Goal: Information Seeking & Learning: Learn about a topic

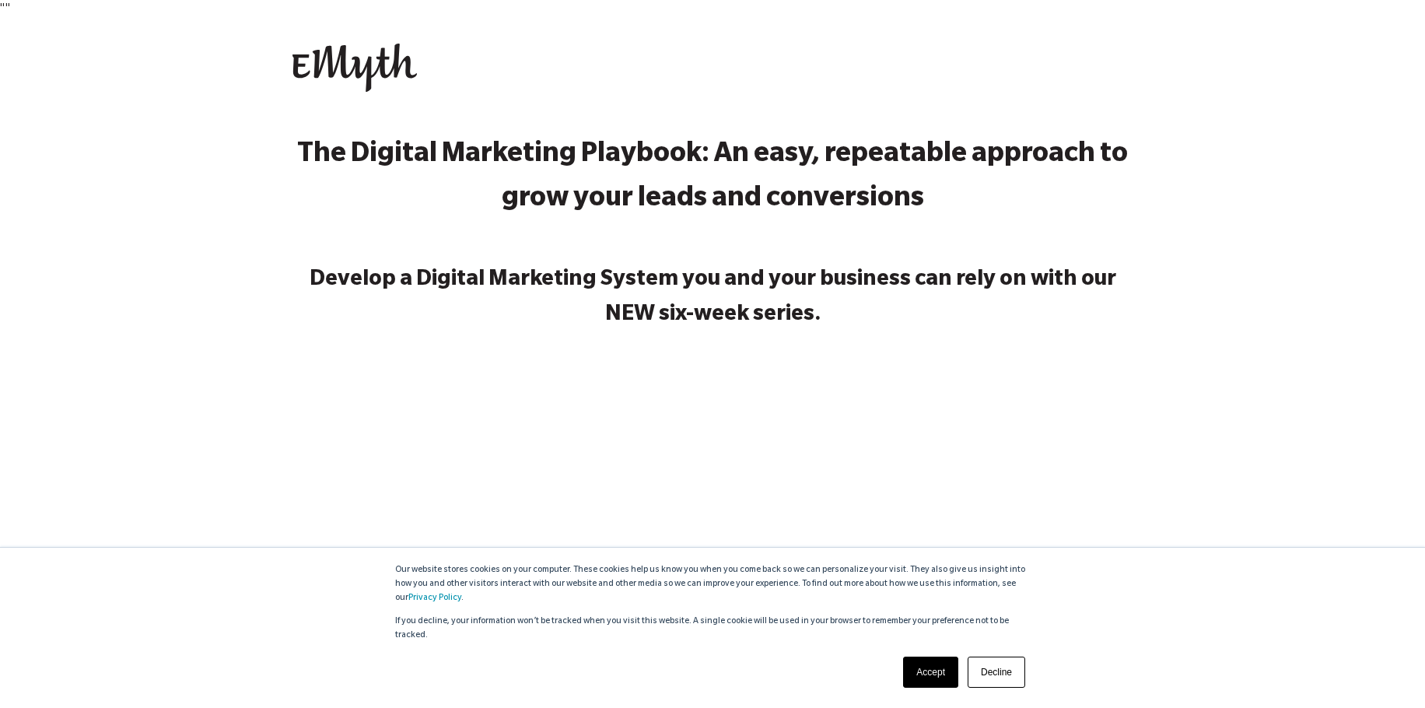
click at [929, 673] on link "Accept" at bounding box center [930, 671] width 55 height 31
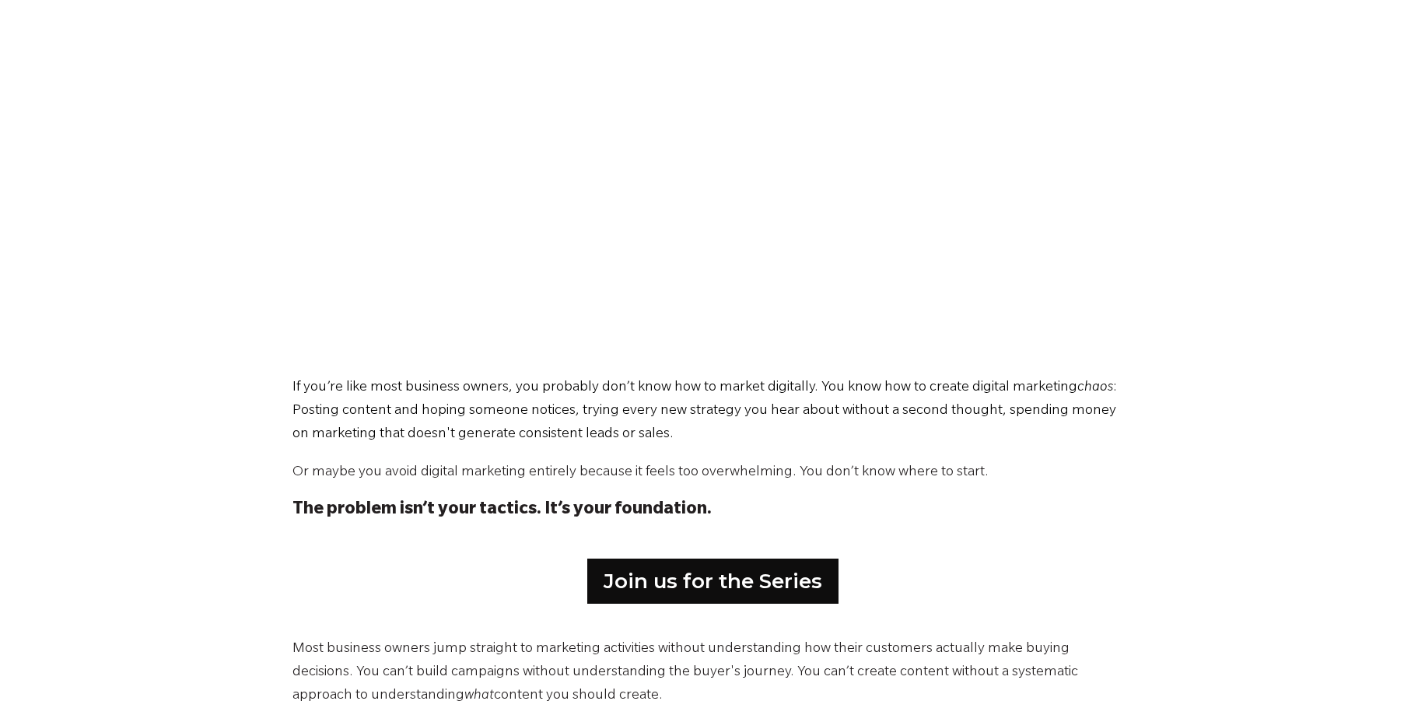
scroll to position [544, 0]
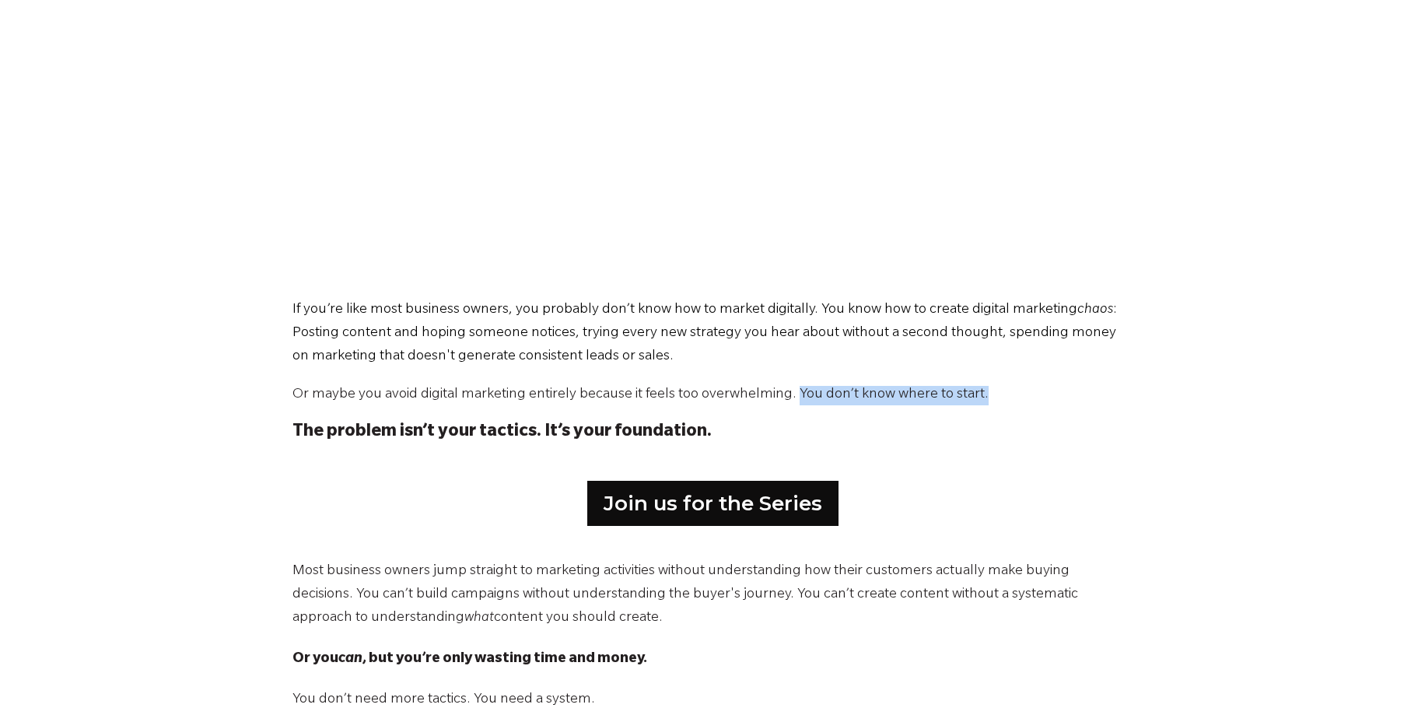
drag, startPoint x: 782, startPoint y: 390, endPoint x: 968, endPoint y: 399, distance: 186.0
click at [968, 399] on p "Or maybe you avoid digital marketing entirely because it feels too overwhelming…" at bounding box center [712, 395] width 840 height 19
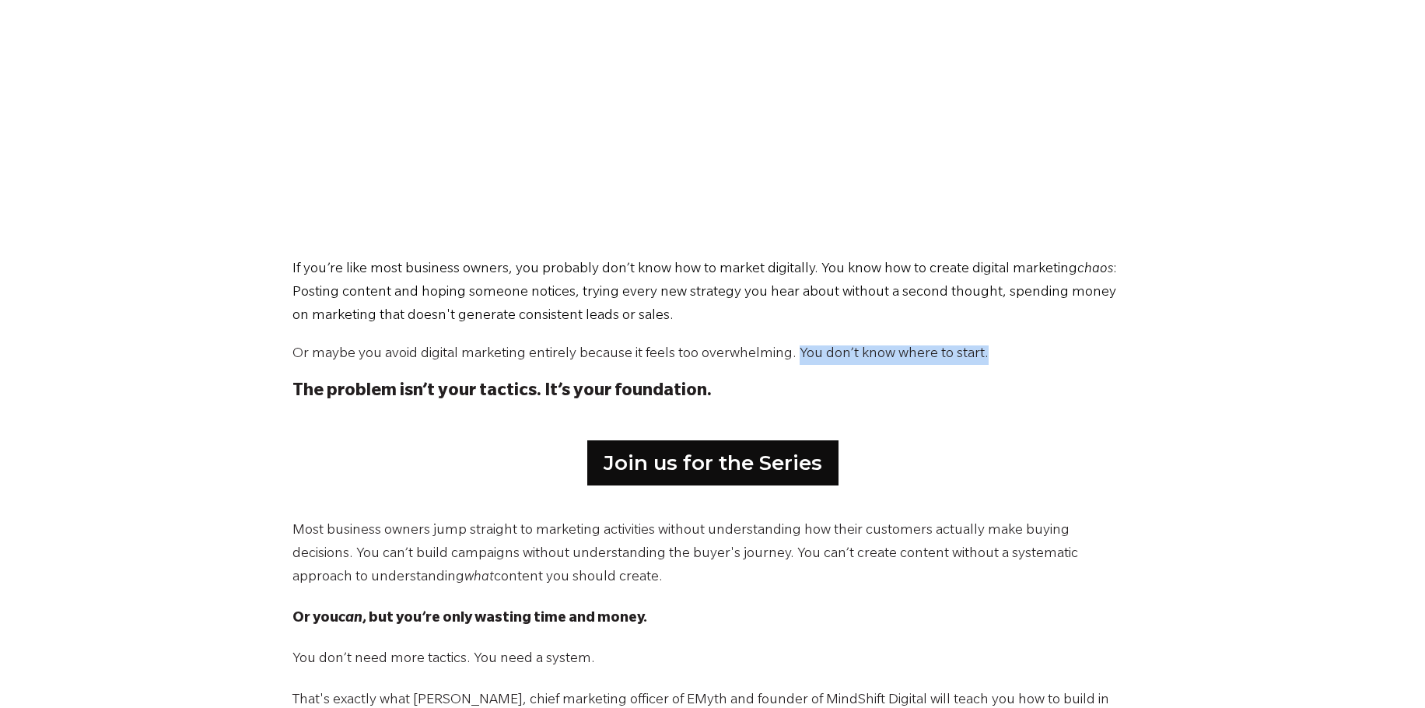
scroll to position [700, 0]
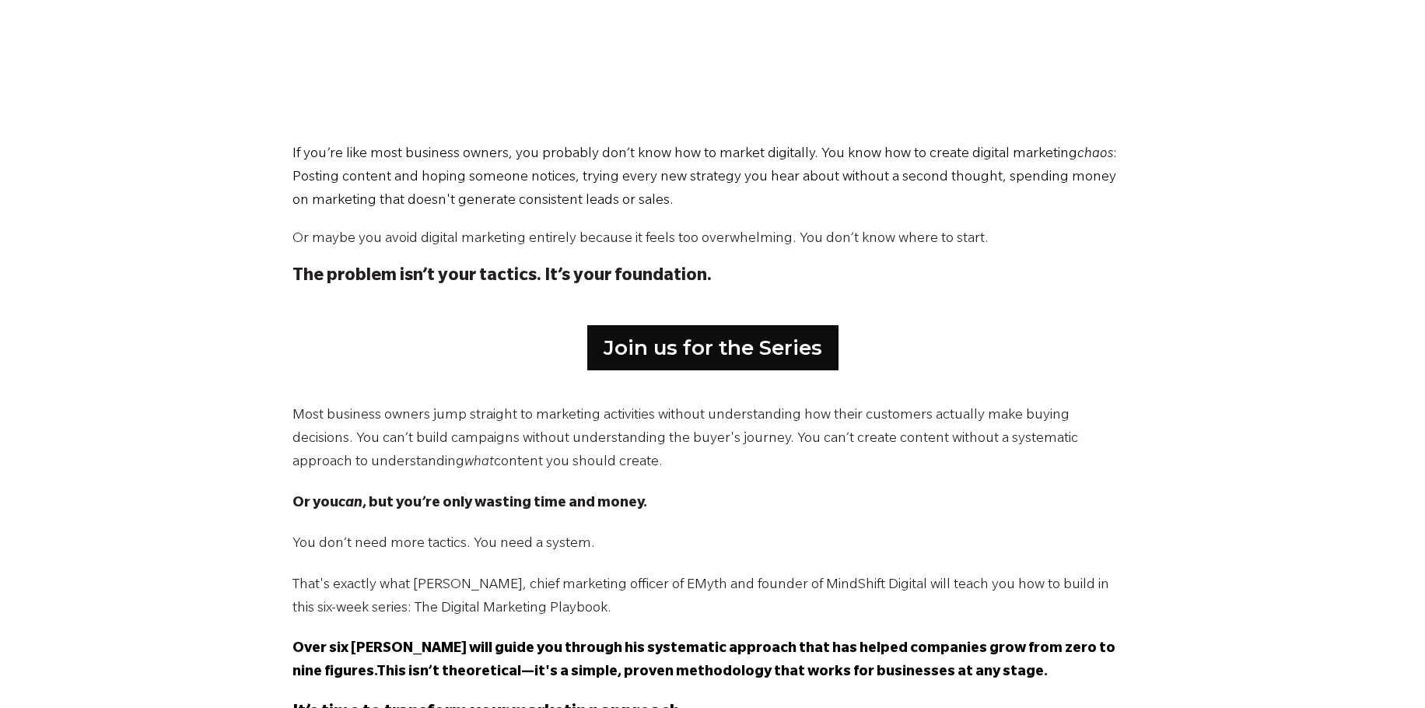
click at [292, 149] on span "If you’re like most business owners, you probably don’t know how to market digi…" at bounding box center [684, 155] width 785 height 16
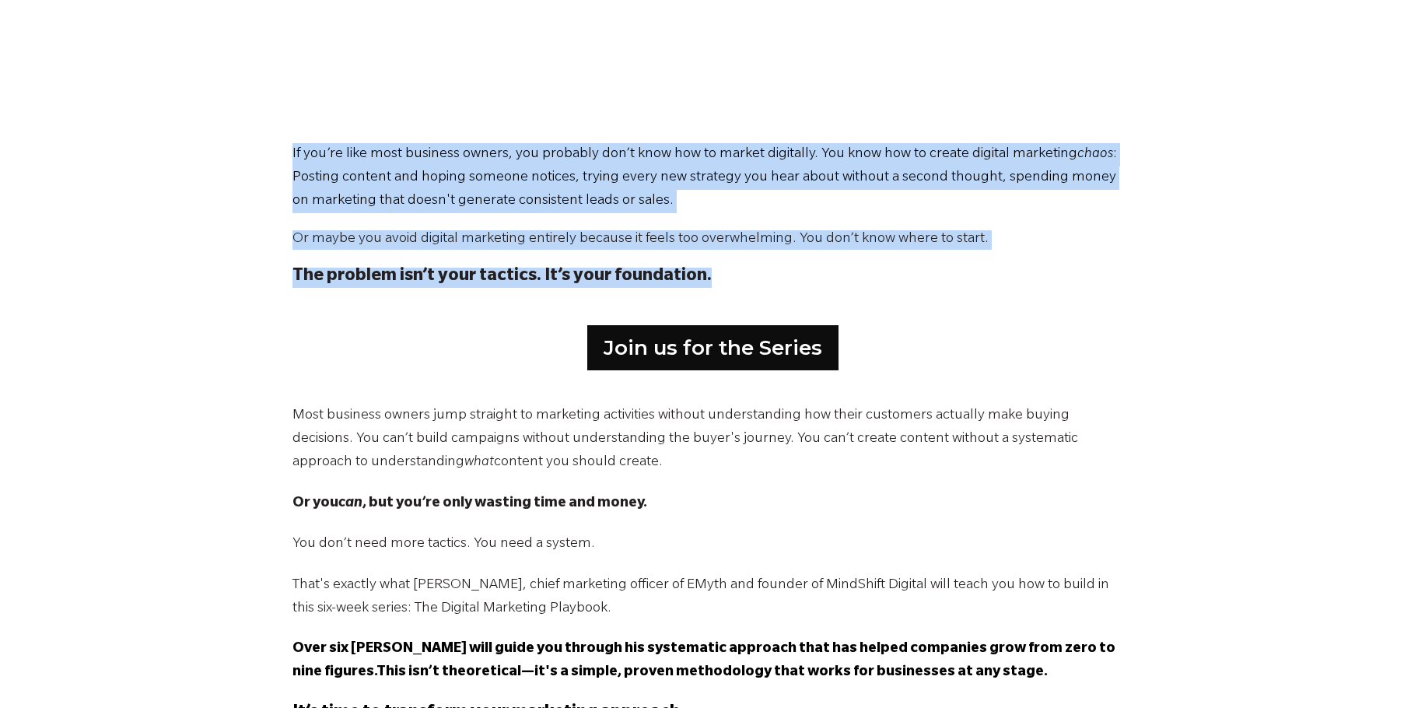
drag, startPoint x: 292, startPoint y: 149, endPoint x: 729, endPoint y: 286, distance: 457.2
click at [729, 286] on span "If you’re like most business owners, you probably don’t know how to market digi…" at bounding box center [712, 215] width 840 height 145
copy span "If you’re like most business owners, you probably don’t know how to market digi…"
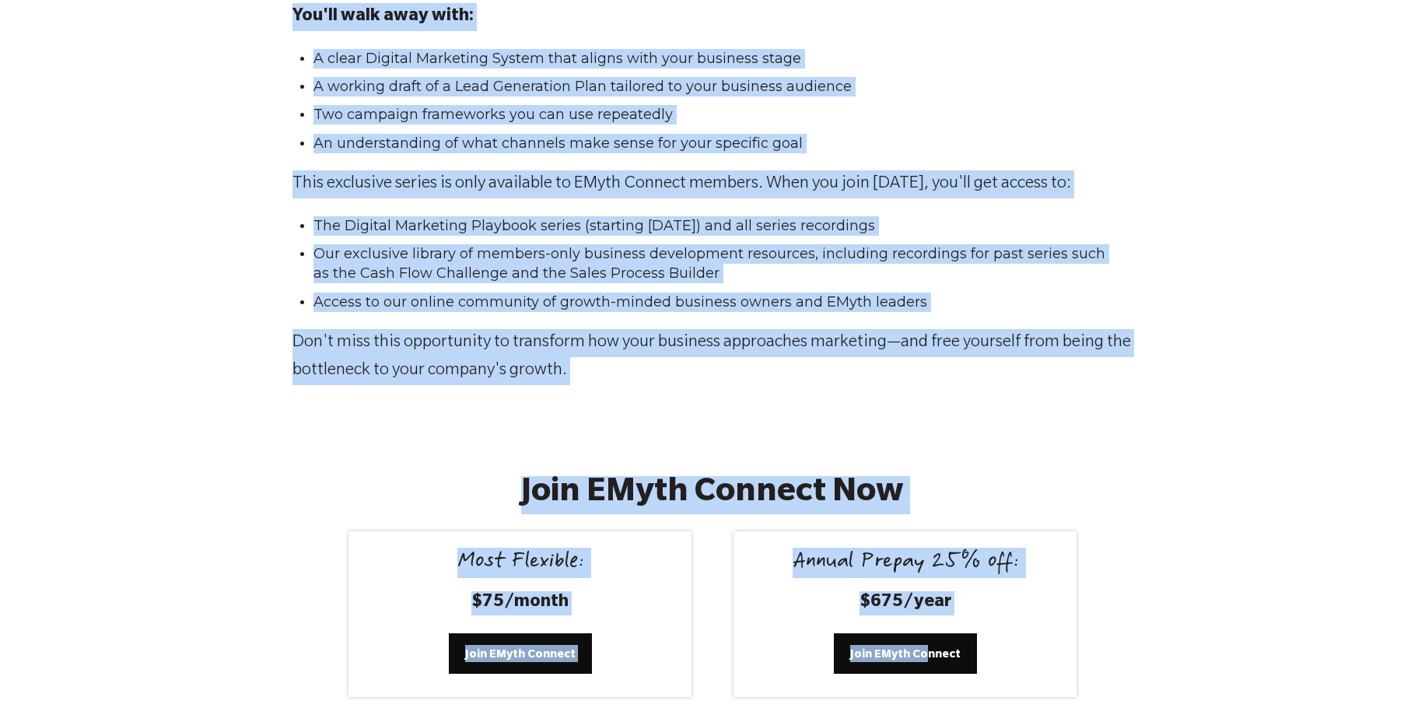
scroll to position [2566, 0]
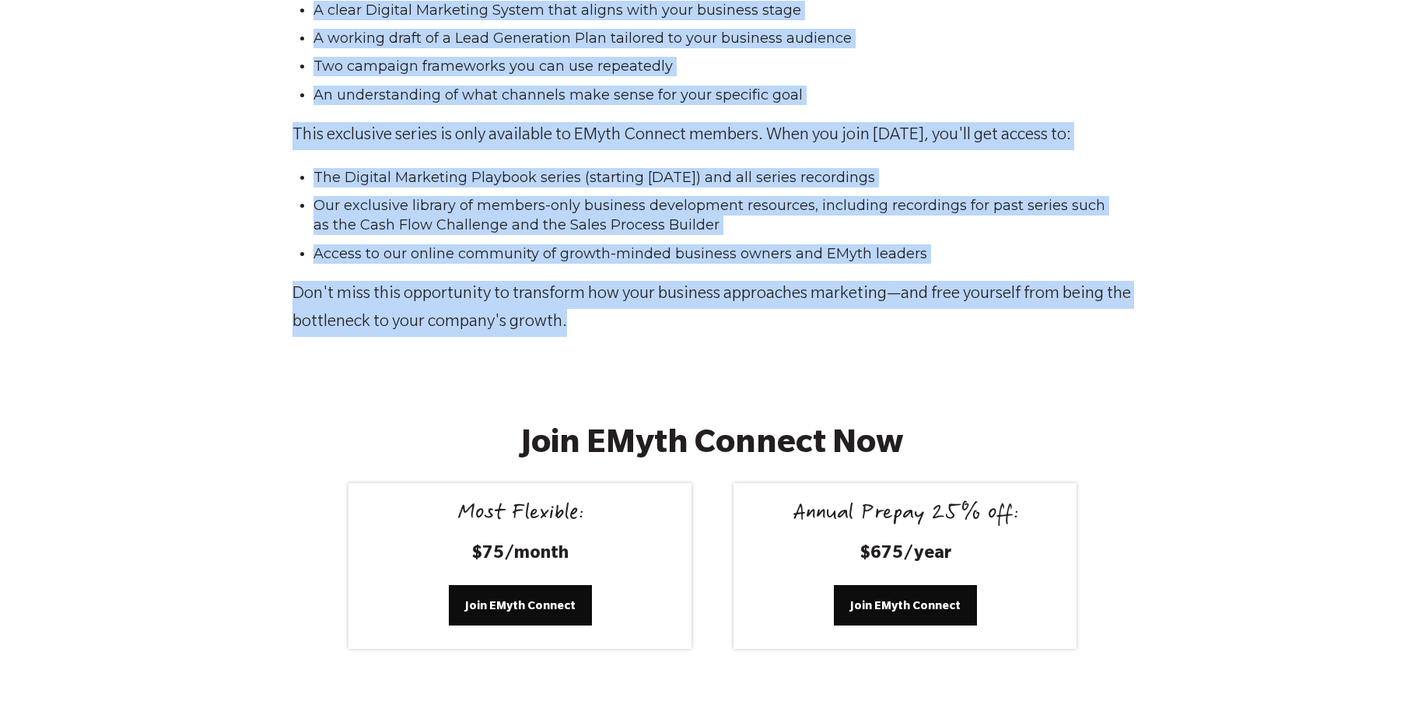
drag, startPoint x: 292, startPoint y: 414, endPoint x: 630, endPoint y: 327, distance: 349.3
copy span "Lore ipsumdol sitame cons adipisci el seddoeius temporinci utlabor etdoloremagn…"
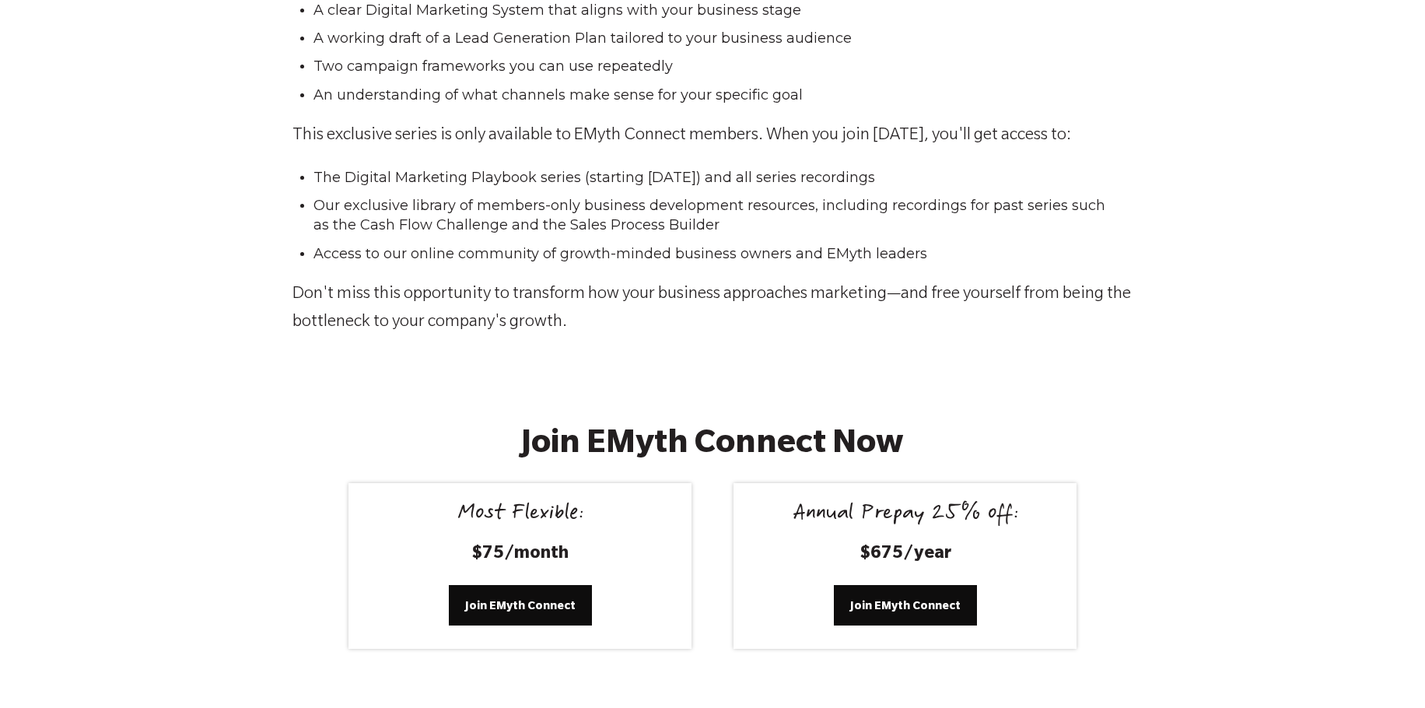
click at [1321, 529] on div "Join EMyth Connect Now Most Flexible: $75/month Join EMyth Connect Annual Prepa…" at bounding box center [712, 601] width 1425 height 457
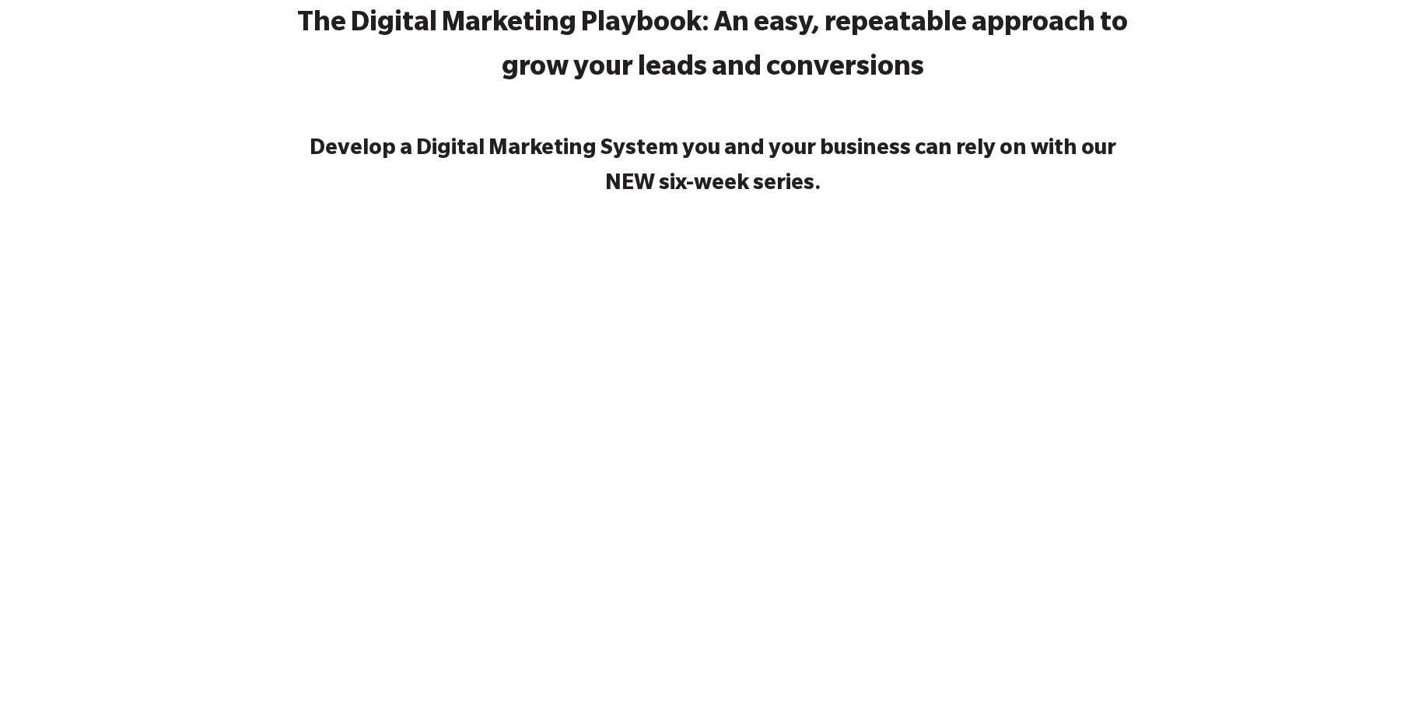
scroll to position [0, 0]
